Goal: Navigation & Orientation: Find specific page/section

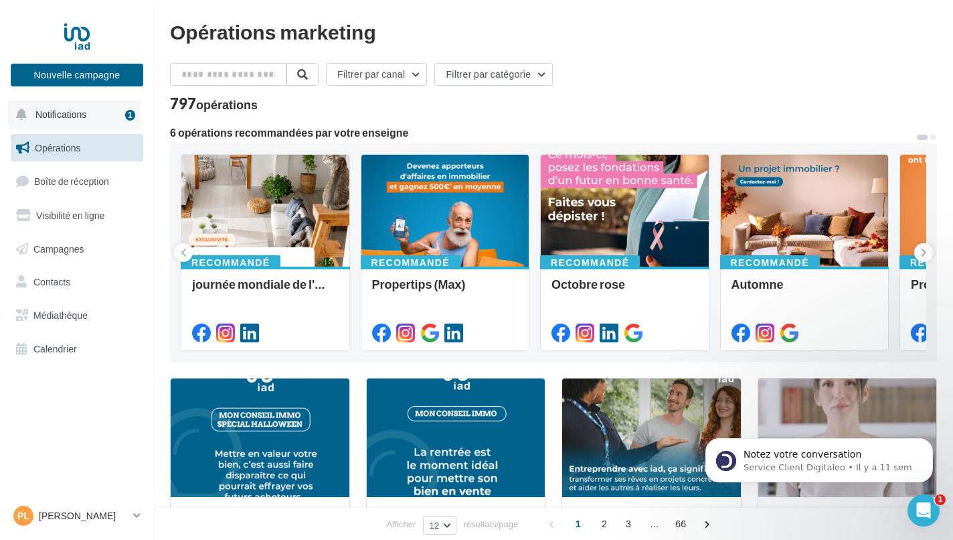
click at [80, 110] on span "Notifications" at bounding box center [60, 113] width 51 height 11
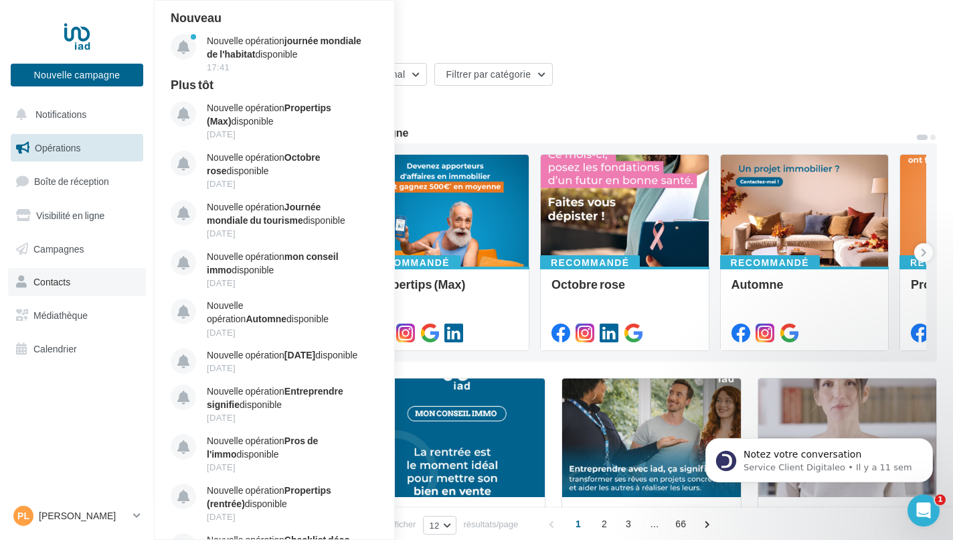
click at [74, 282] on link "Contacts" at bounding box center [77, 282] width 138 height 28
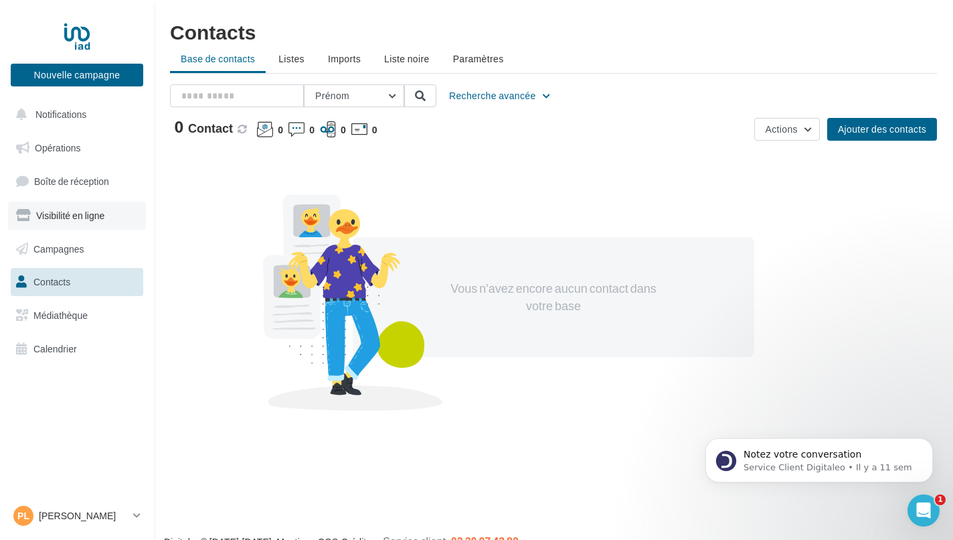
click at [76, 216] on span "Visibilité en ligne" at bounding box center [70, 215] width 68 height 11
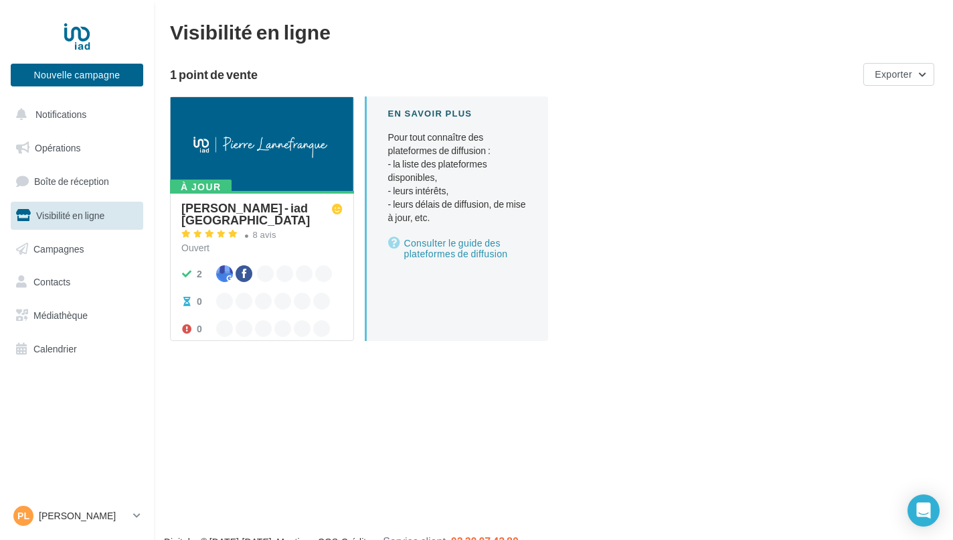
click at [74, 309] on span "Médiathèque" at bounding box center [60, 314] width 54 height 11
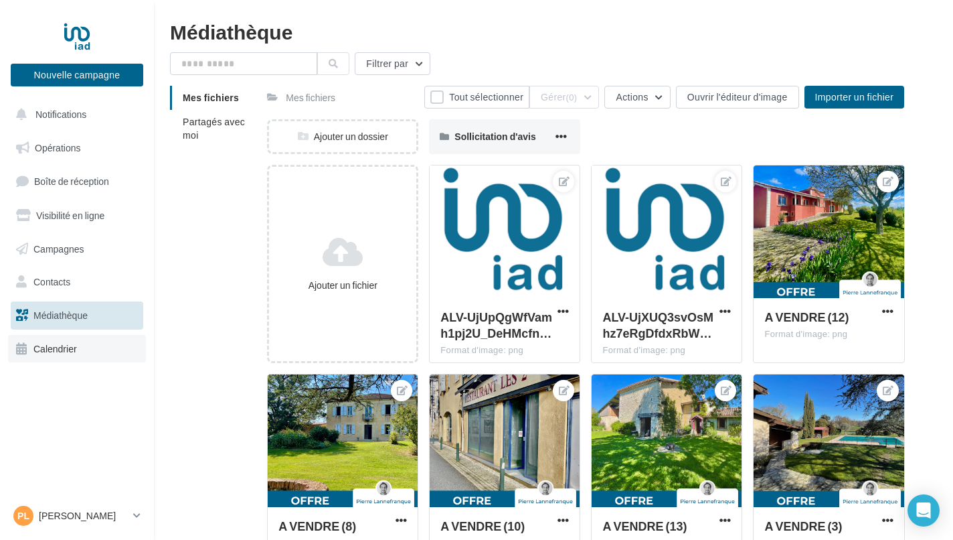
click at [51, 350] on span "Calendrier" at bounding box center [55, 348] width 44 height 11
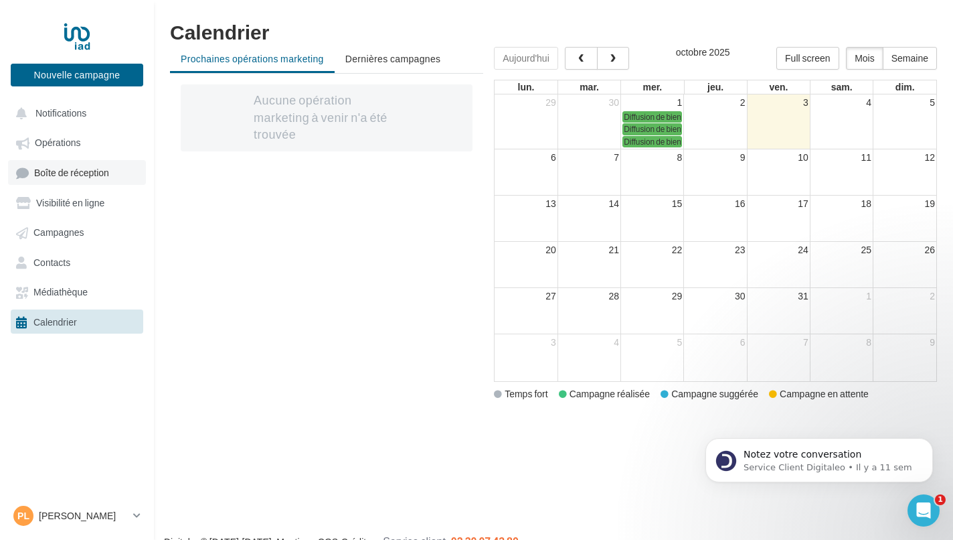
click at [113, 174] on link "Boîte de réception" at bounding box center [77, 172] width 138 height 25
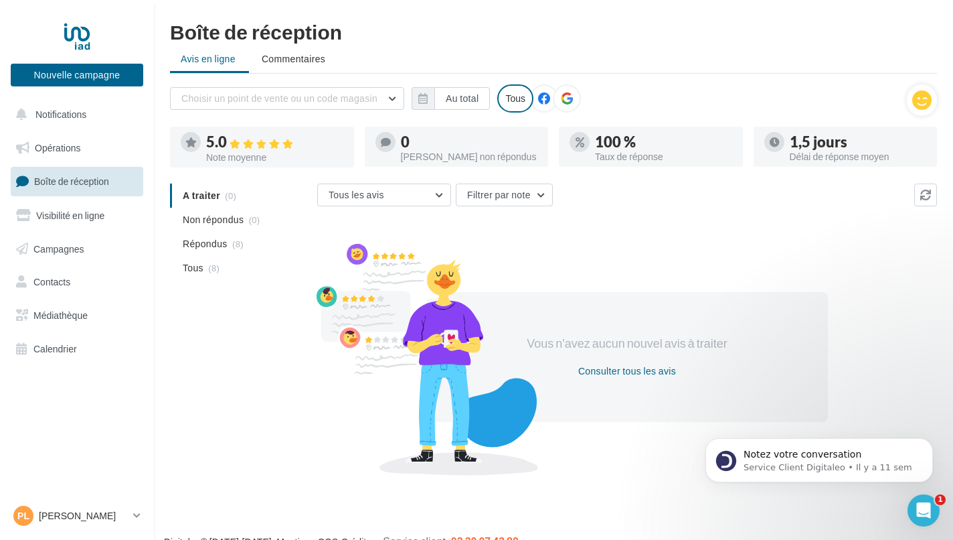
click at [565, 102] on icon at bounding box center [567, 98] width 12 height 12
click at [928, 99] on icon at bounding box center [922, 100] width 19 height 20
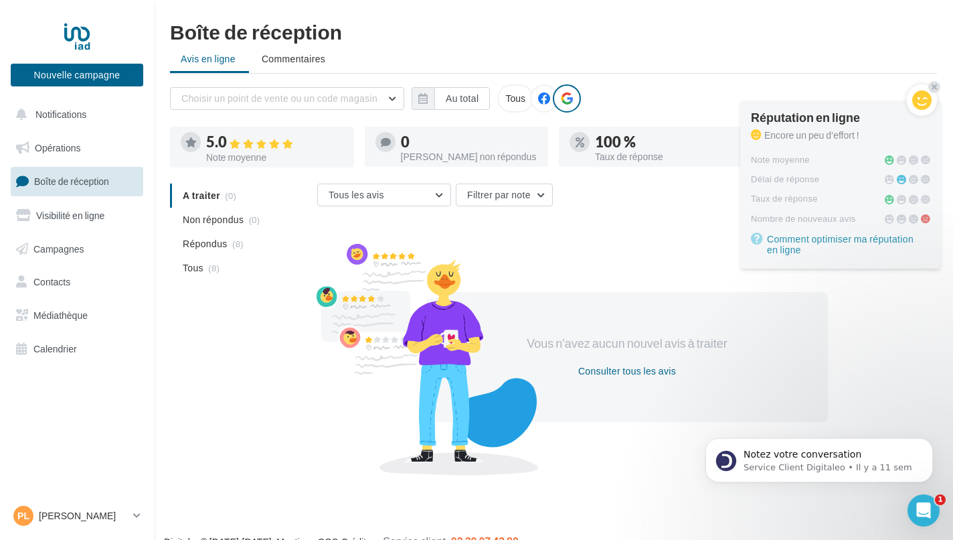
click at [778, 78] on div "Boîte de réception Avis en ligne Commentaires Choisir un point de vente ou un c…" at bounding box center [553, 245] width 799 height 449
click at [289, 62] on span "Commentaires" at bounding box center [294, 58] width 64 height 13
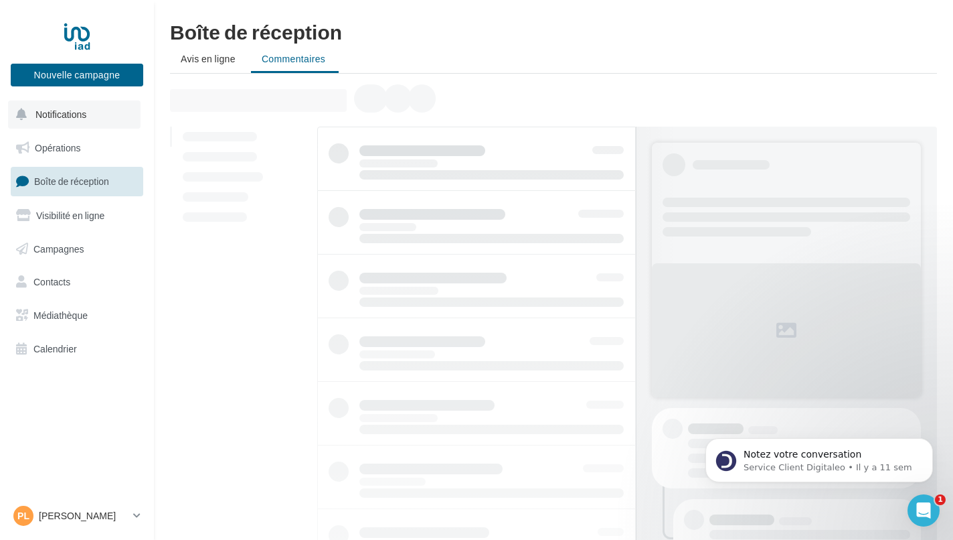
click at [86, 123] on button "Notifications" at bounding box center [74, 114] width 133 height 28
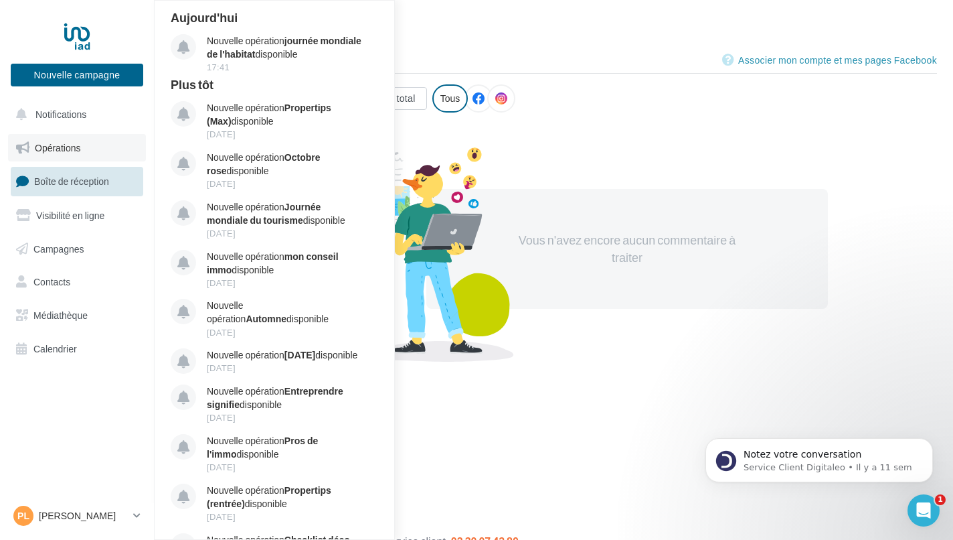
click at [82, 151] on link "Opérations" at bounding box center [77, 148] width 138 height 28
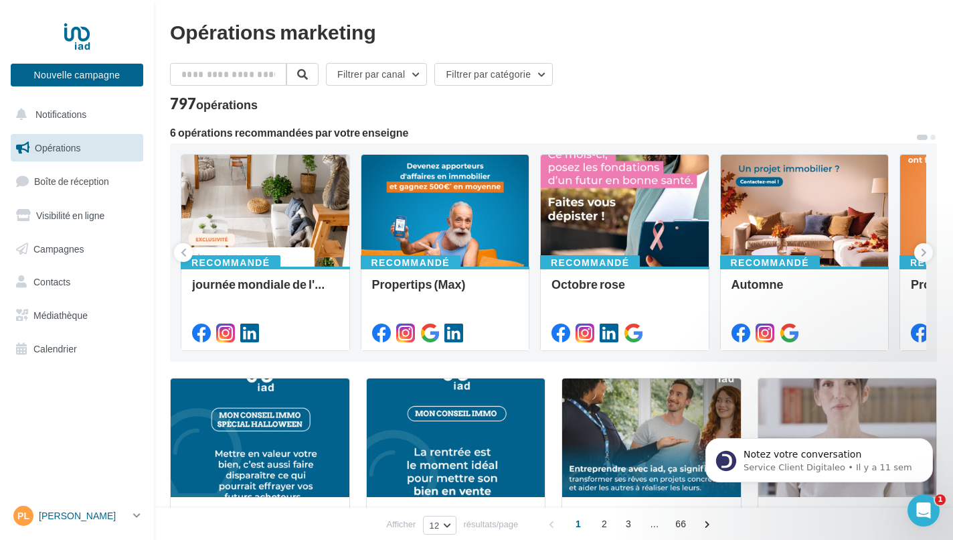
click at [94, 517] on p "[PERSON_NAME]" at bounding box center [83, 515] width 89 height 13
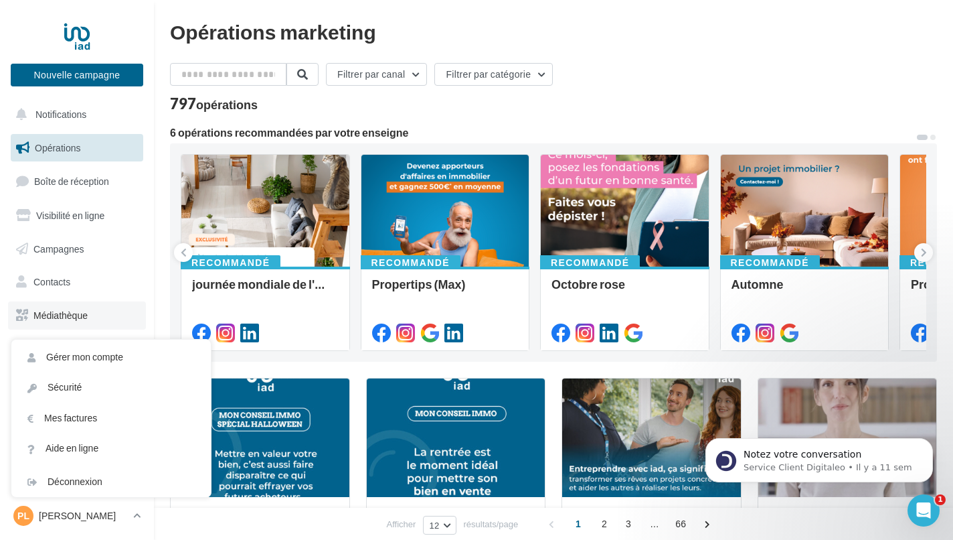
click at [92, 311] on link "Médiathèque" at bounding box center [77, 315] width 138 height 28
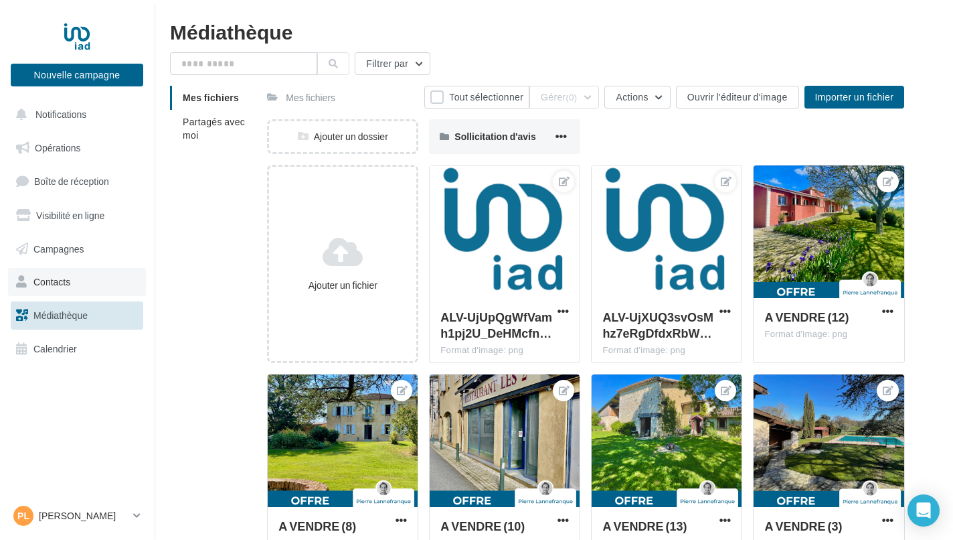
click at [66, 279] on span "Contacts" at bounding box center [51, 281] width 37 height 11
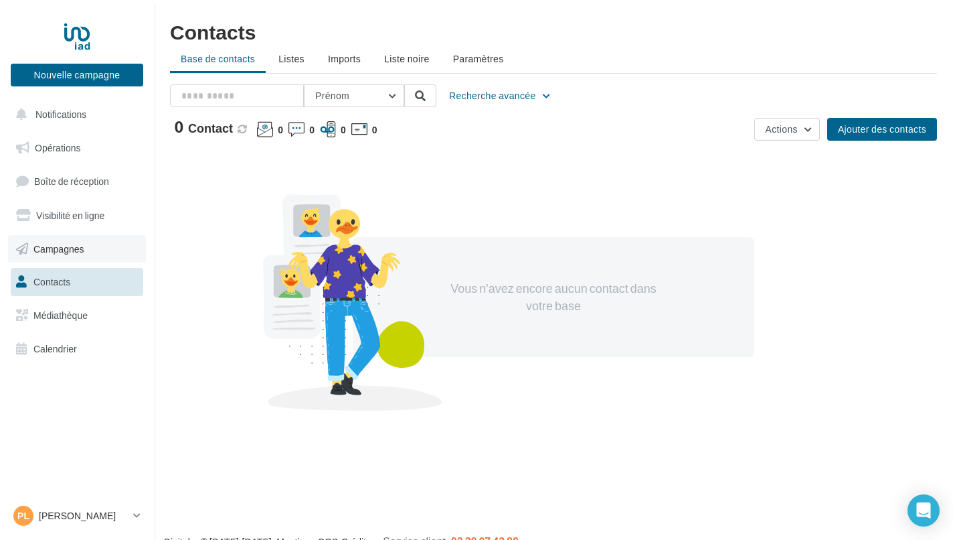
click at [65, 245] on span "Campagnes" at bounding box center [58, 247] width 51 height 11
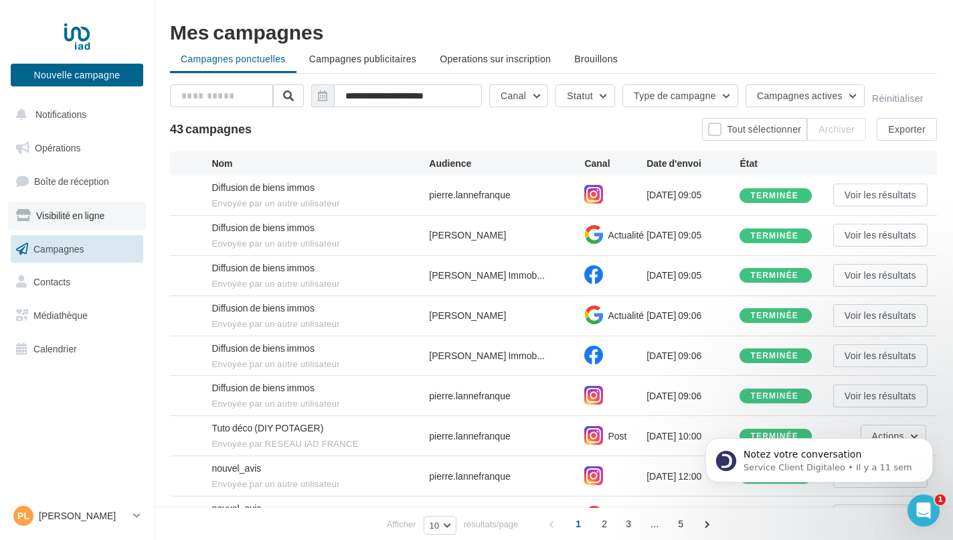
click at [93, 216] on span "Visibilité en ligne" at bounding box center [70, 215] width 68 height 11
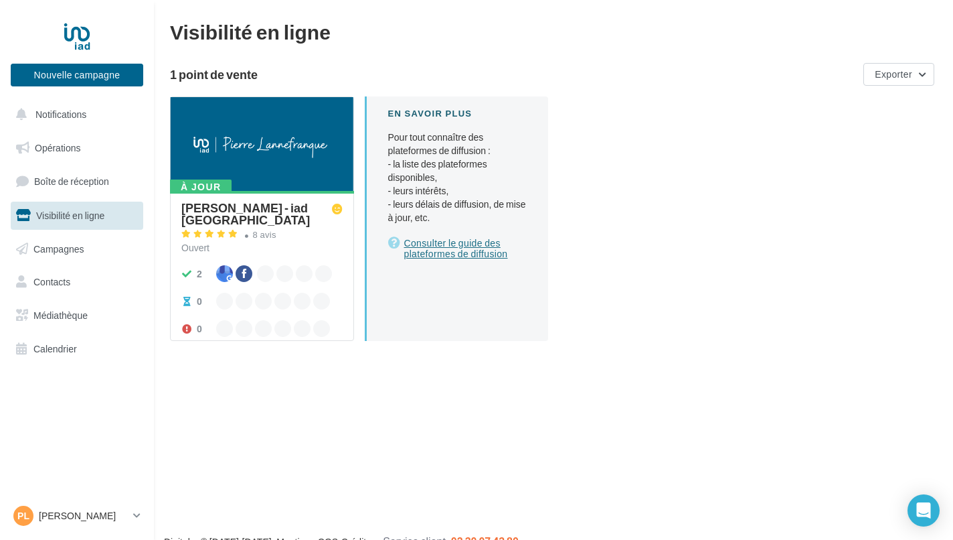
click at [452, 248] on link "Consulter le guide des plateformes de diffusion" at bounding box center [457, 248] width 139 height 27
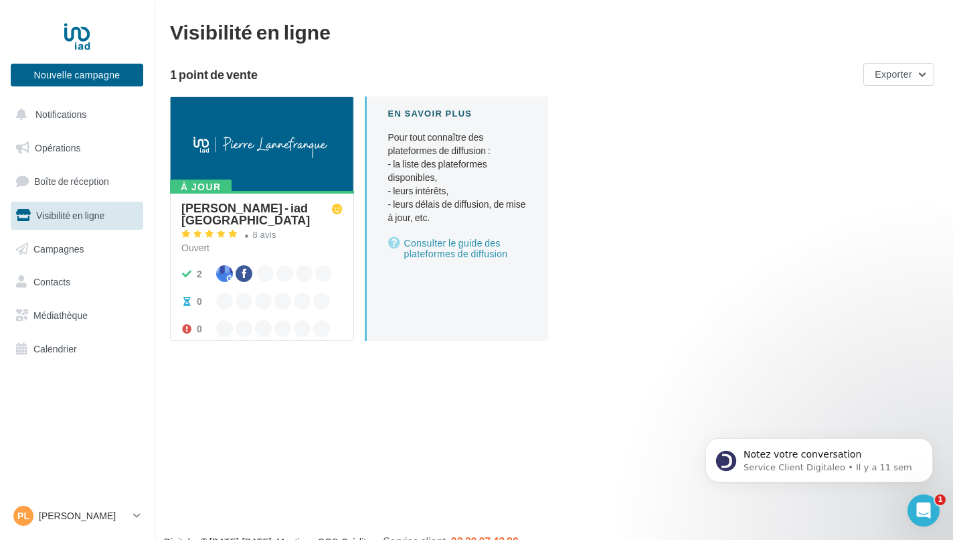
click at [258, 207] on div "[PERSON_NAME] - iad [GEOGRAPHIC_DATA]" at bounding box center [256, 214] width 151 height 24
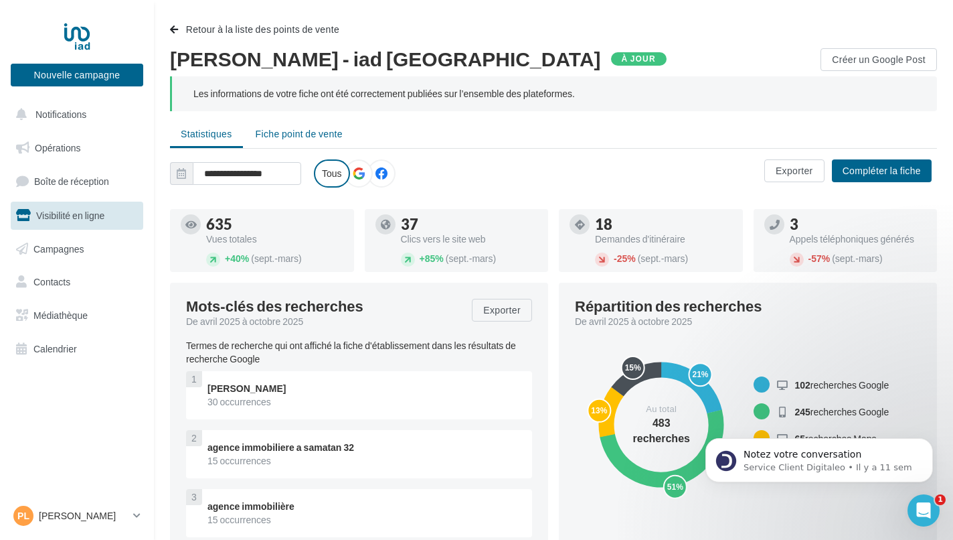
click at [290, 138] on span "Fiche point de vente" at bounding box center [299, 133] width 87 height 11
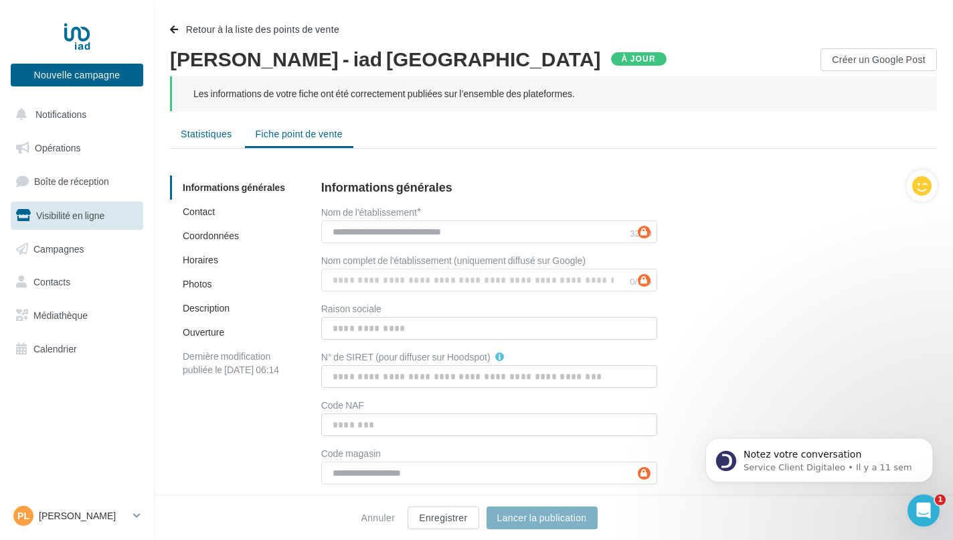
click at [210, 135] on span "Statistiques" at bounding box center [207, 133] width 52 height 11
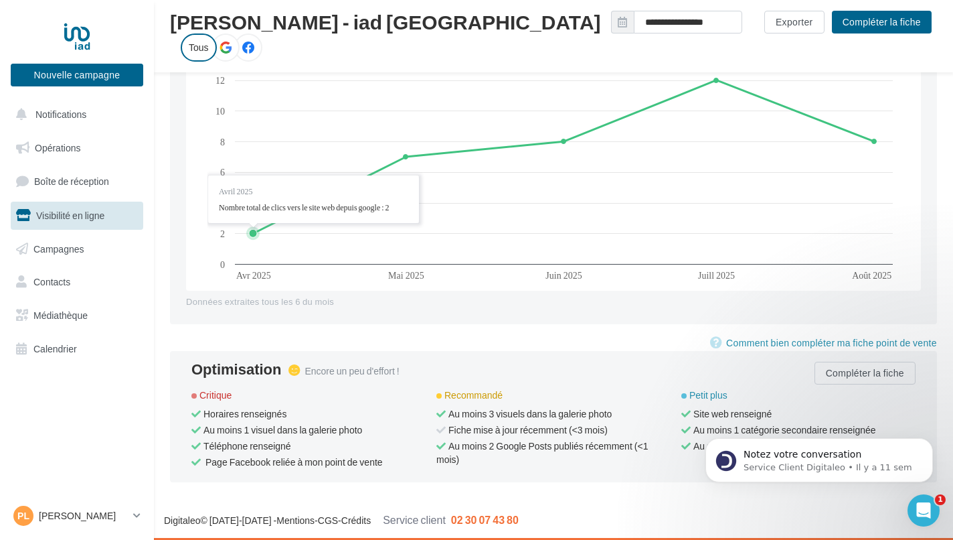
scroll to position [1168, 0]
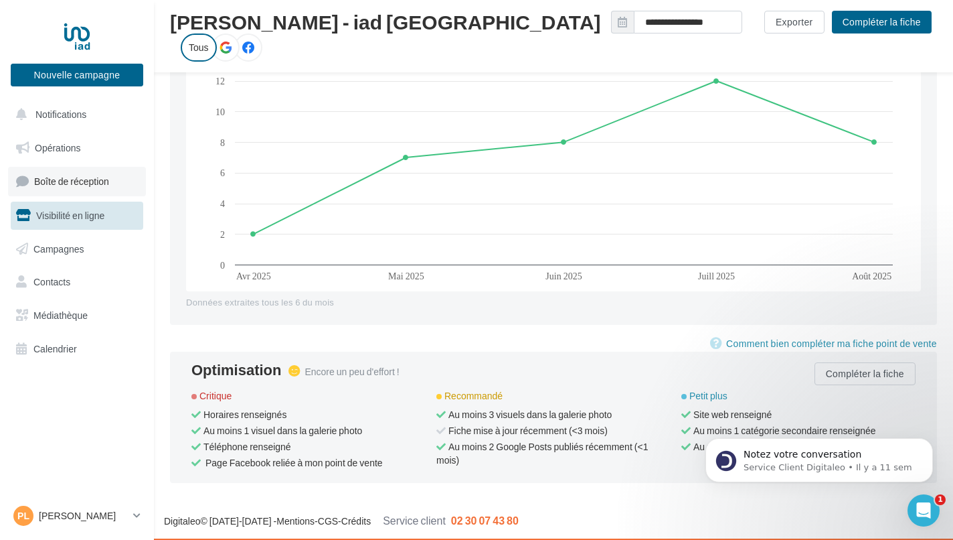
click at [88, 184] on span "Boîte de réception" at bounding box center [71, 180] width 75 height 11
